Goal: Task Accomplishment & Management: Complete application form

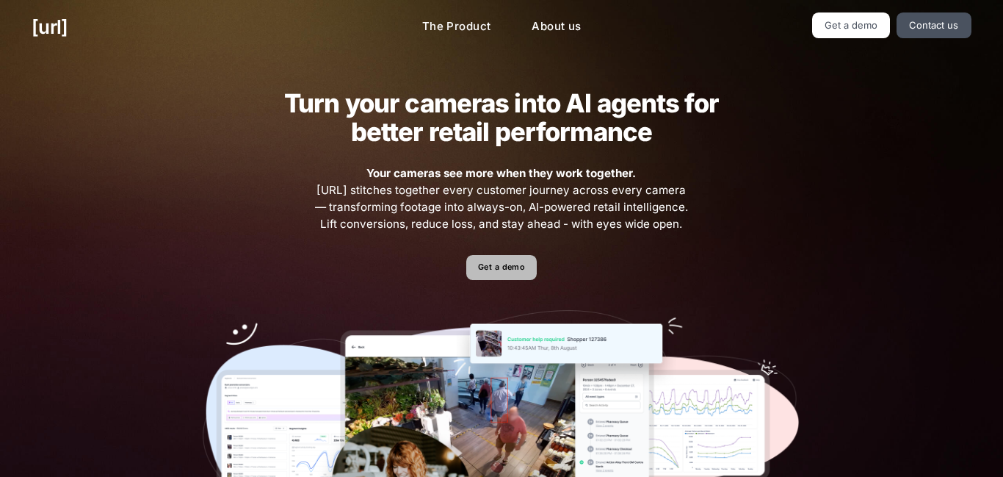
click at [484, 266] on link "Get a demo" at bounding box center [501, 268] width 70 height 26
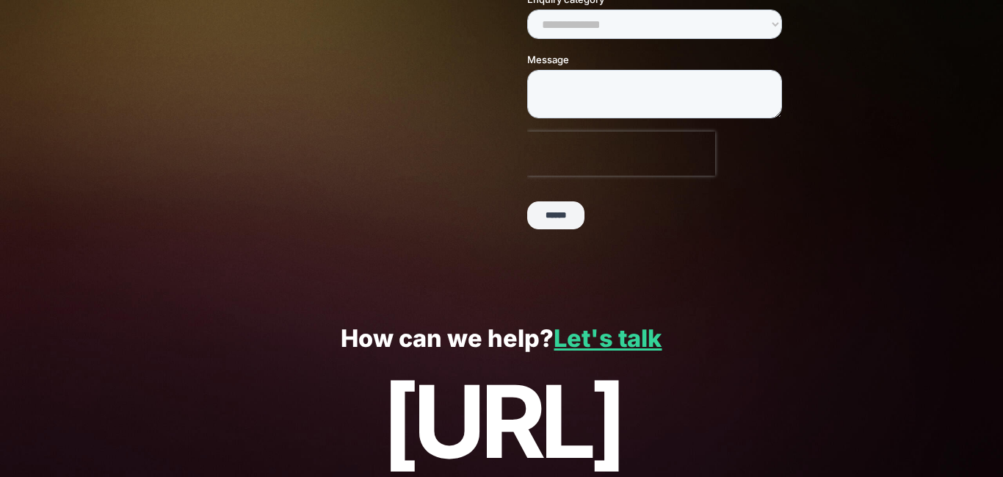
scroll to position [418, 0]
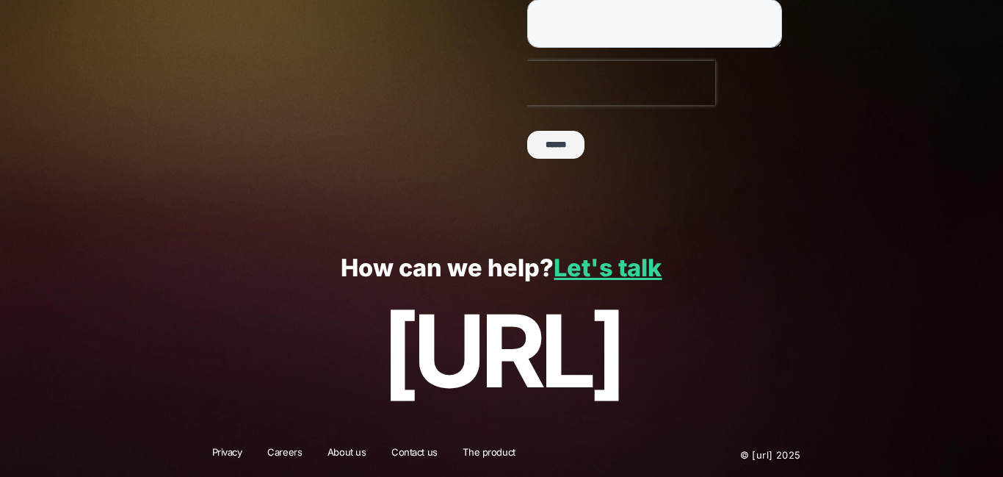
click at [552, 133] on input "******" at bounding box center [555, 145] width 57 height 28
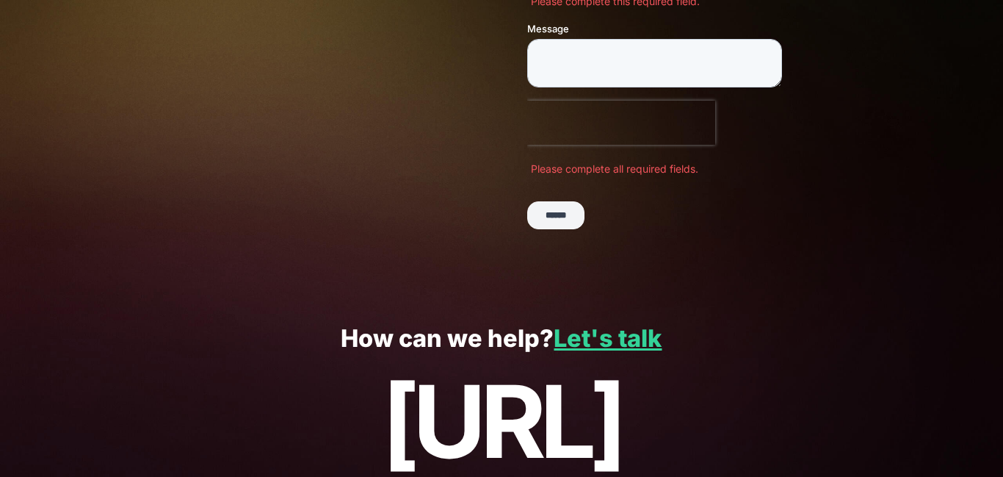
scroll to position [488, 0]
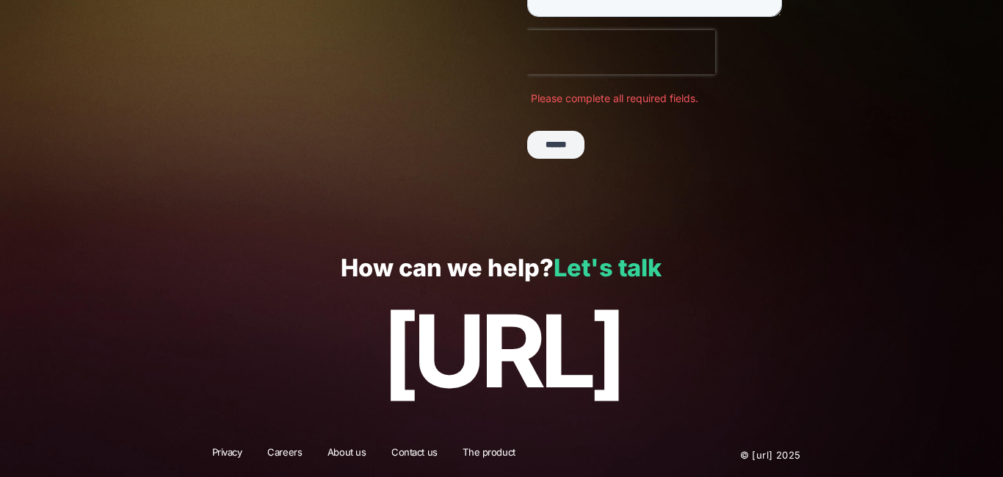
click at [619, 270] on link "Let's talk" at bounding box center [608, 267] width 108 height 29
click at [603, 253] on link "Let's talk" at bounding box center [608, 267] width 108 height 29
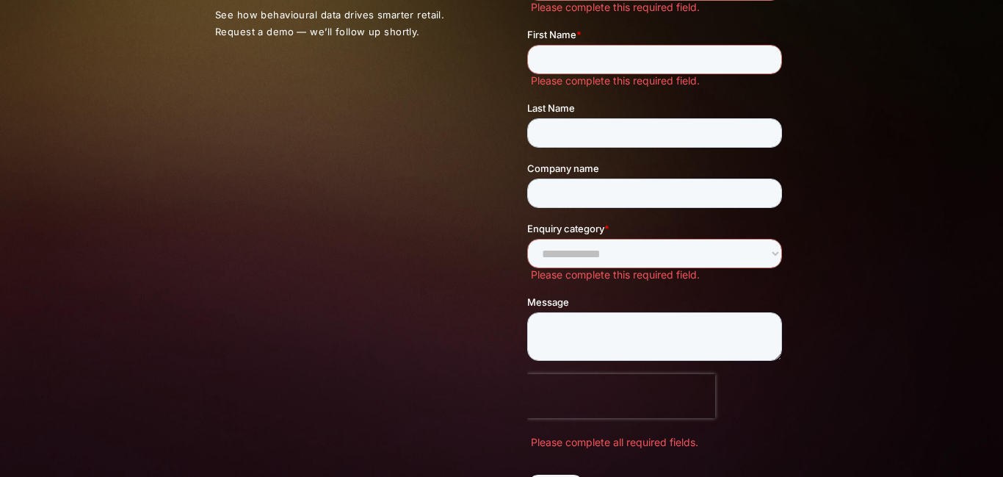
scroll to position [0, 0]
